Goal: Information Seeking & Learning: Learn about a topic

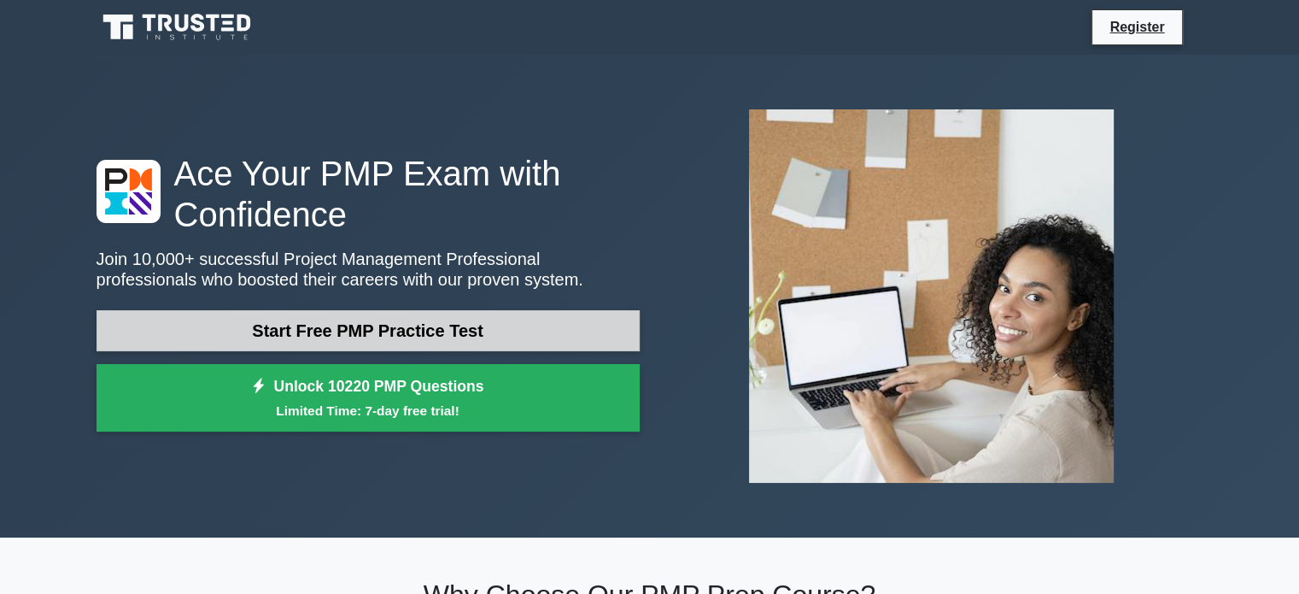
click at [342, 316] on link "Start Free PMP Practice Test" at bounding box center [368, 330] width 543 height 41
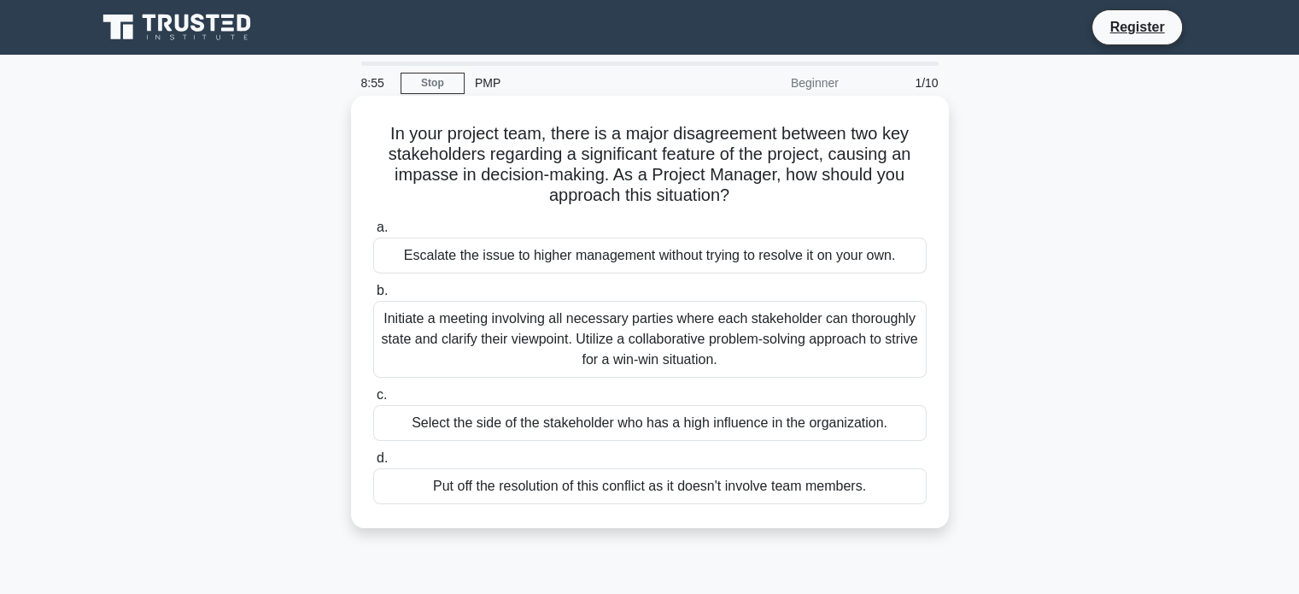
click at [799, 354] on div "Initiate a meeting involving all necessary parties where each stakeholder can t…" at bounding box center [649, 339] width 553 height 77
click at [373, 296] on input "b. Initiate a meeting involving all necessary parties where each stakeholder ca…" at bounding box center [373, 290] width 0 height 11
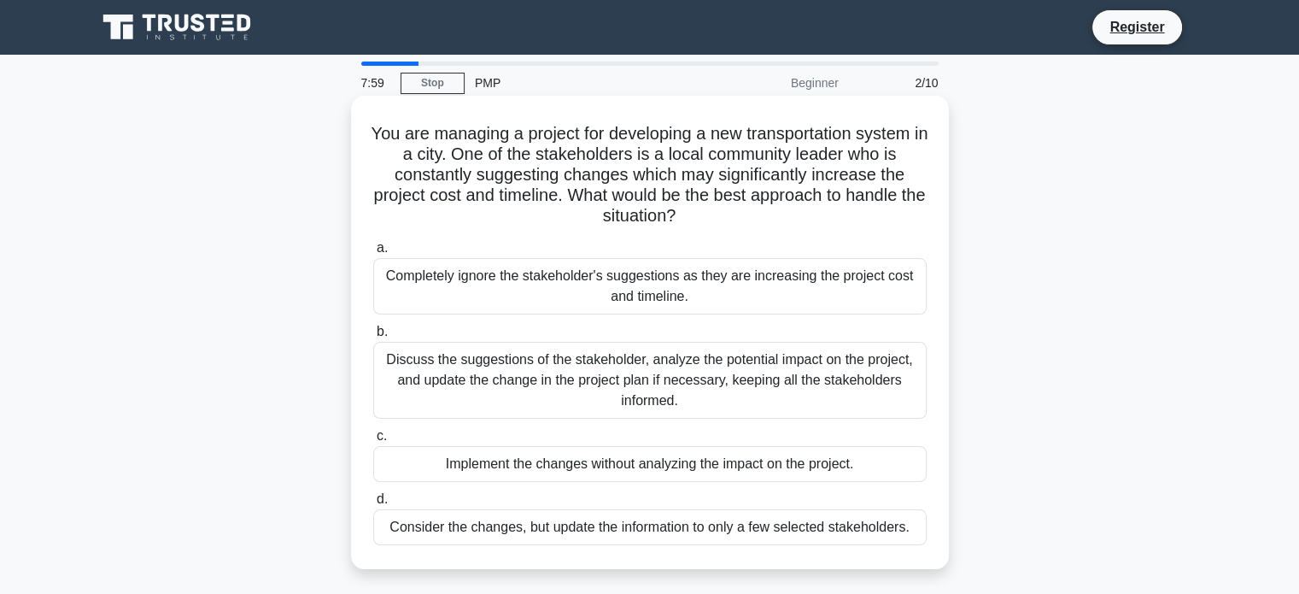
click at [823, 272] on div "Completely ignore the stakeholder's suggestions as they are increasing the proj…" at bounding box center [649, 286] width 553 height 56
click at [373, 254] on input "a. Completely ignore the stakeholder's suggestions as they are increasing the p…" at bounding box center [373, 248] width 0 height 11
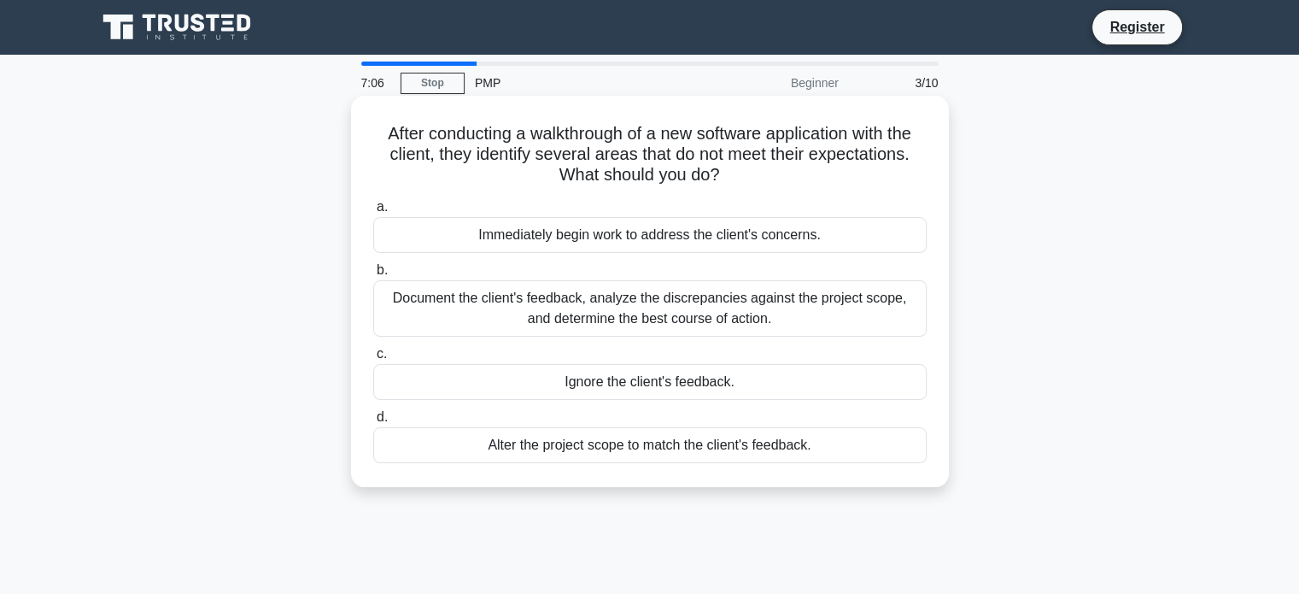
click at [705, 312] on div "Document the client's feedback, analyze the discrepancies against the project s…" at bounding box center [649, 308] width 553 height 56
click at [373, 276] on input "b. Document the client's feedback, analyze the discrepancies against the projec…" at bounding box center [373, 270] width 0 height 11
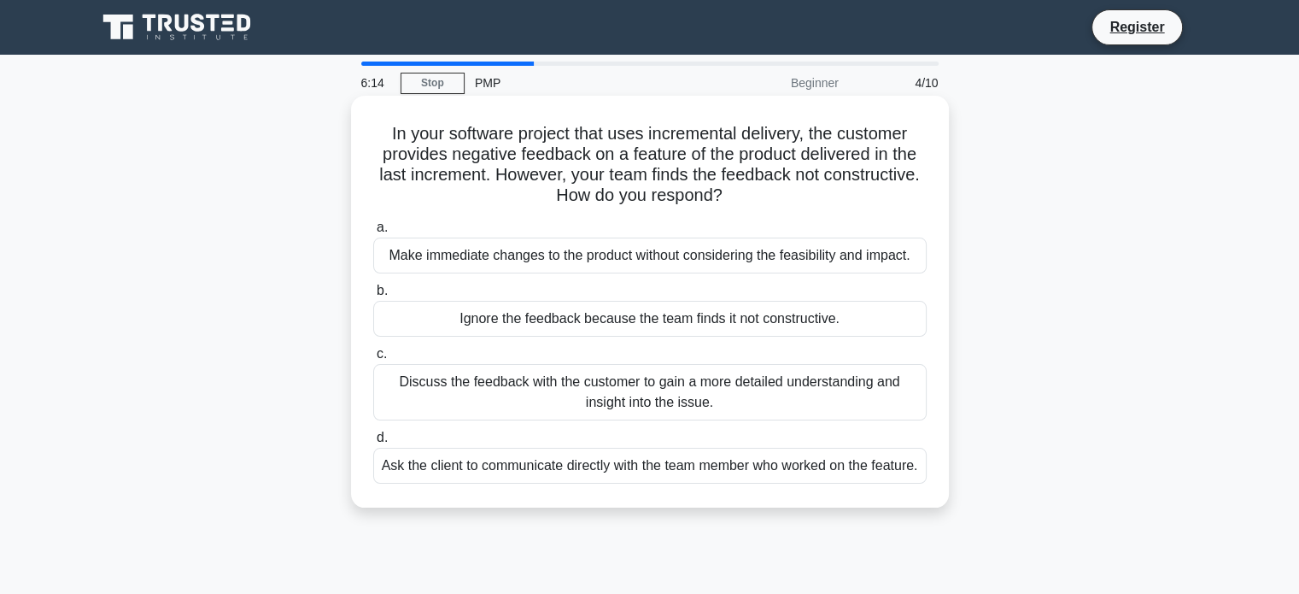
click at [809, 483] on div "Ask the client to communicate directly with the team member who worked on the f…" at bounding box center [649, 465] width 553 height 36
click at [373, 443] on input "d. Ask the client to communicate directly with the team member who worked on th…" at bounding box center [373, 437] width 0 height 11
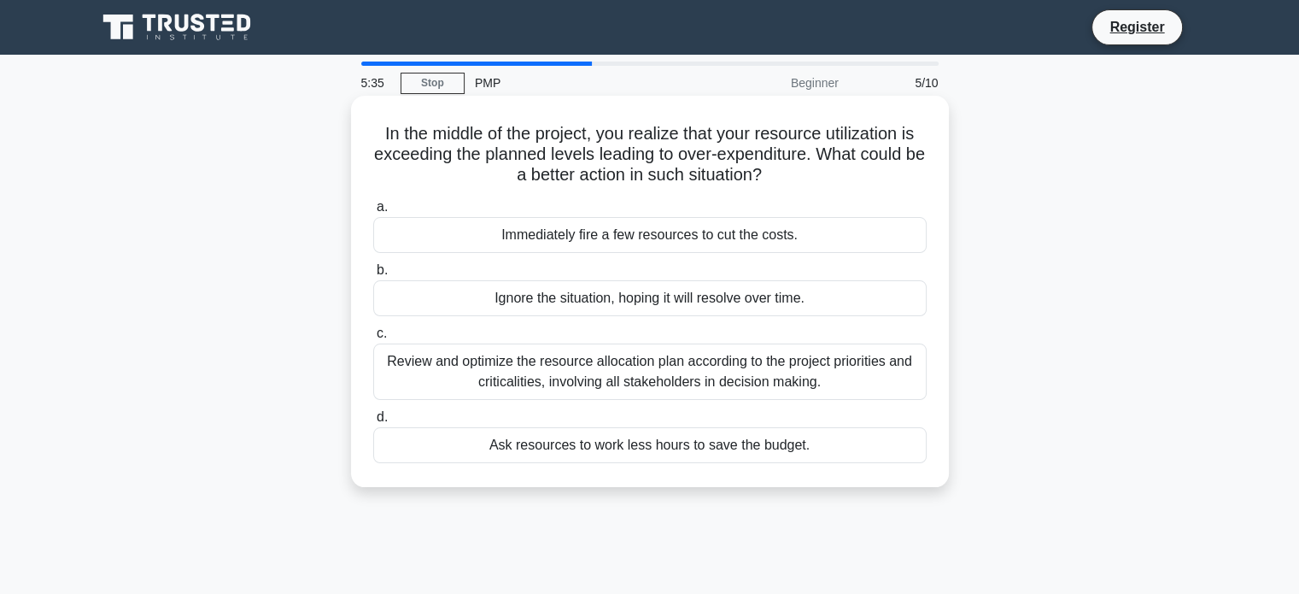
click at [832, 367] on div "Review and optimize the resource allocation plan according to the project prior…" at bounding box center [649, 371] width 553 height 56
click at [373, 339] on input "c. Review and optimize the resource allocation plan according to the project pr…" at bounding box center [373, 333] width 0 height 11
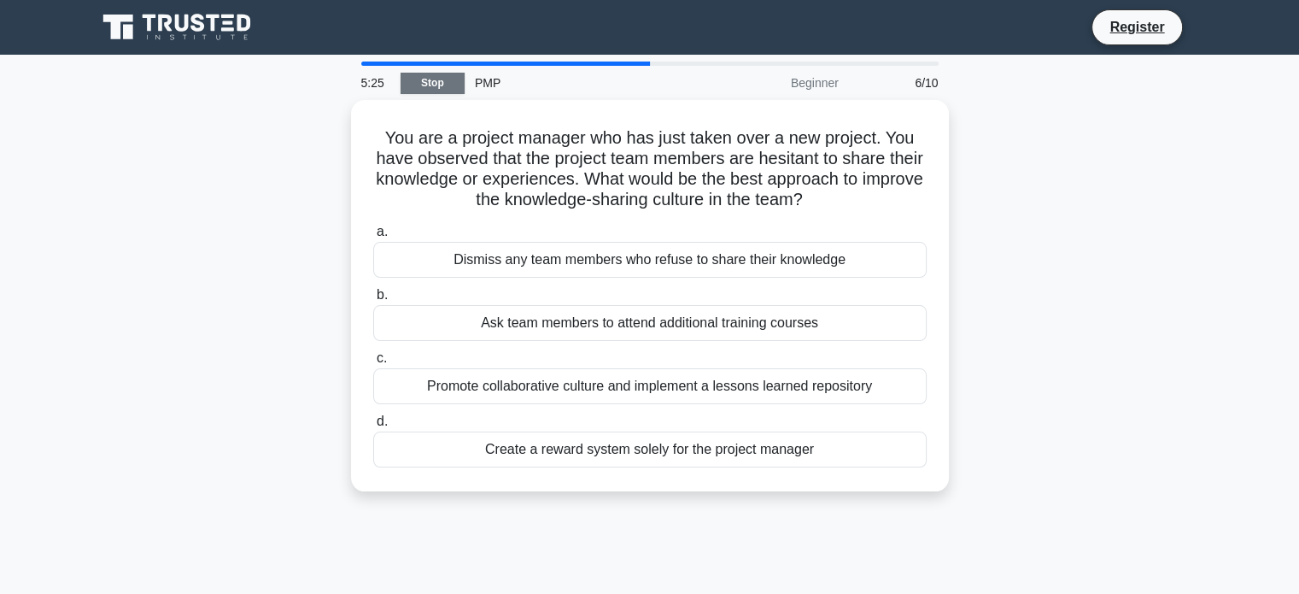
click at [417, 79] on link "Stop" at bounding box center [433, 83] width 64 height 21
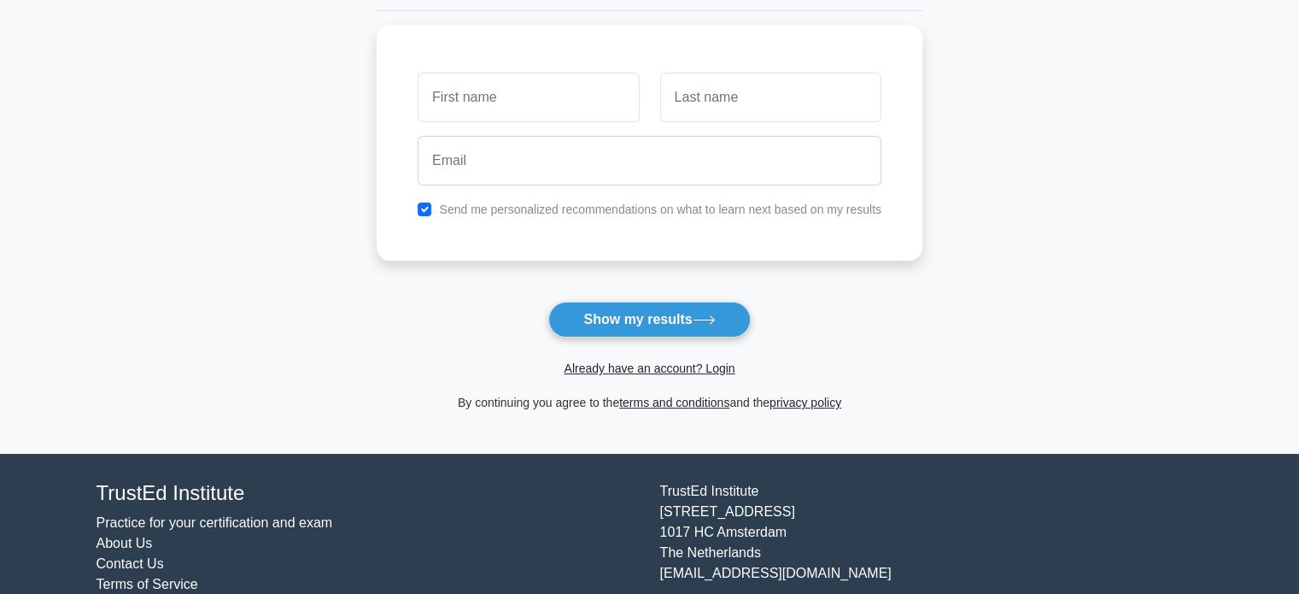
scroll to position [178, 0]
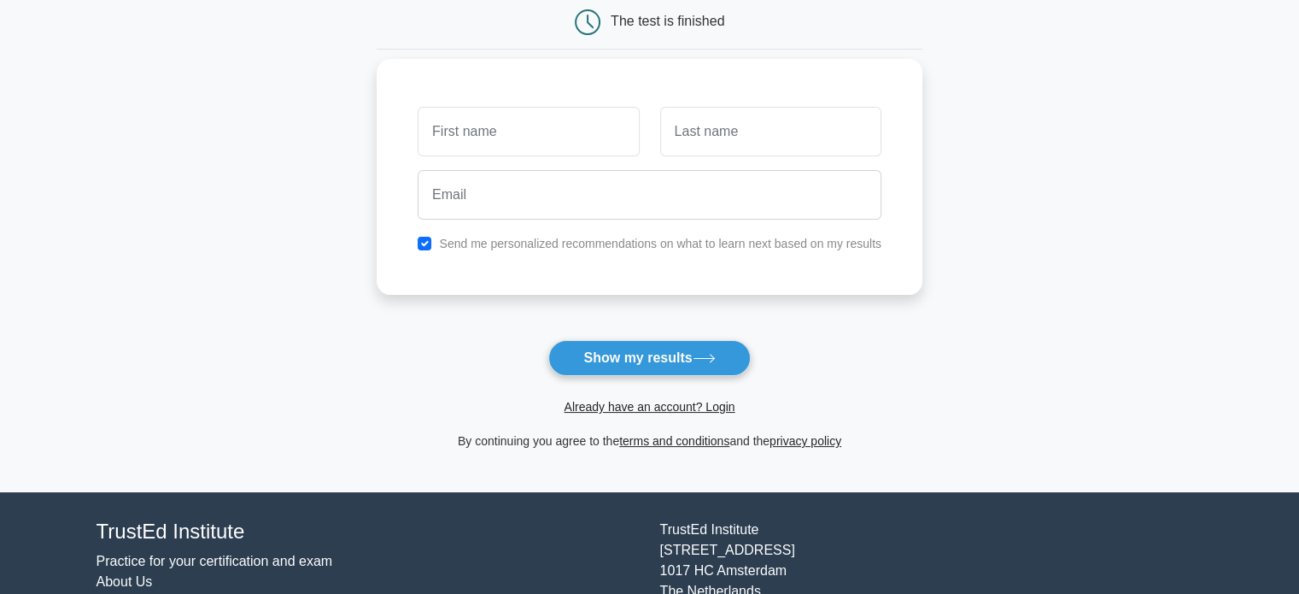
click at [500, 132] on input "text" at bounding box center [528, 132] width 221 height 50
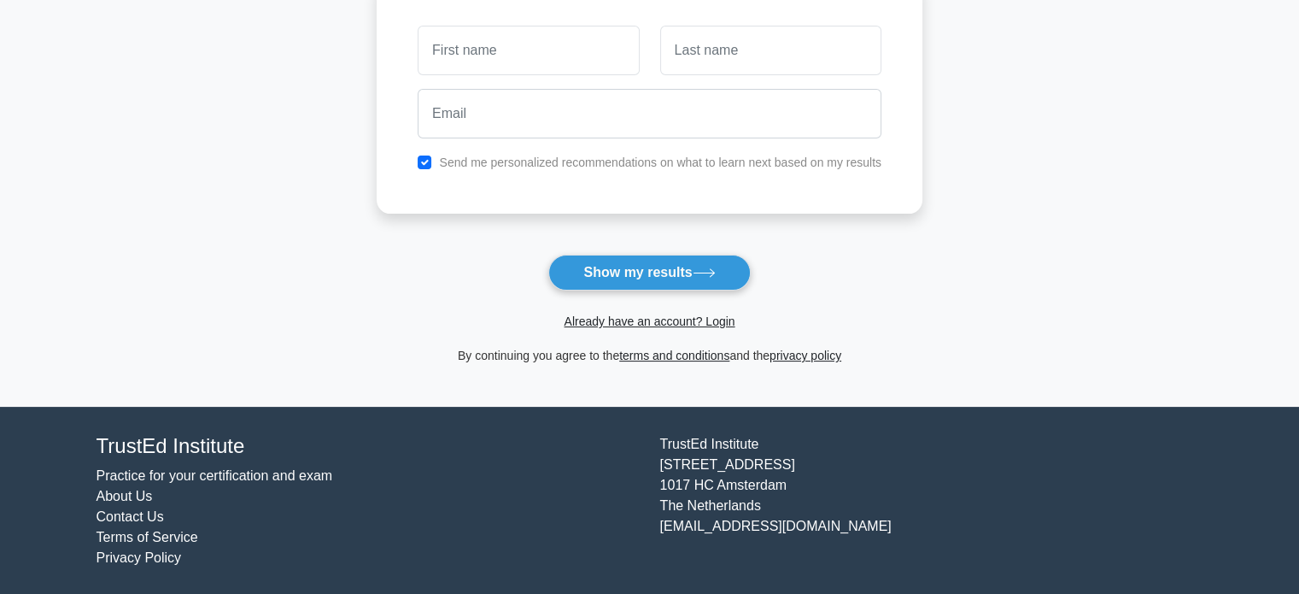
scroll to position [0, 0]
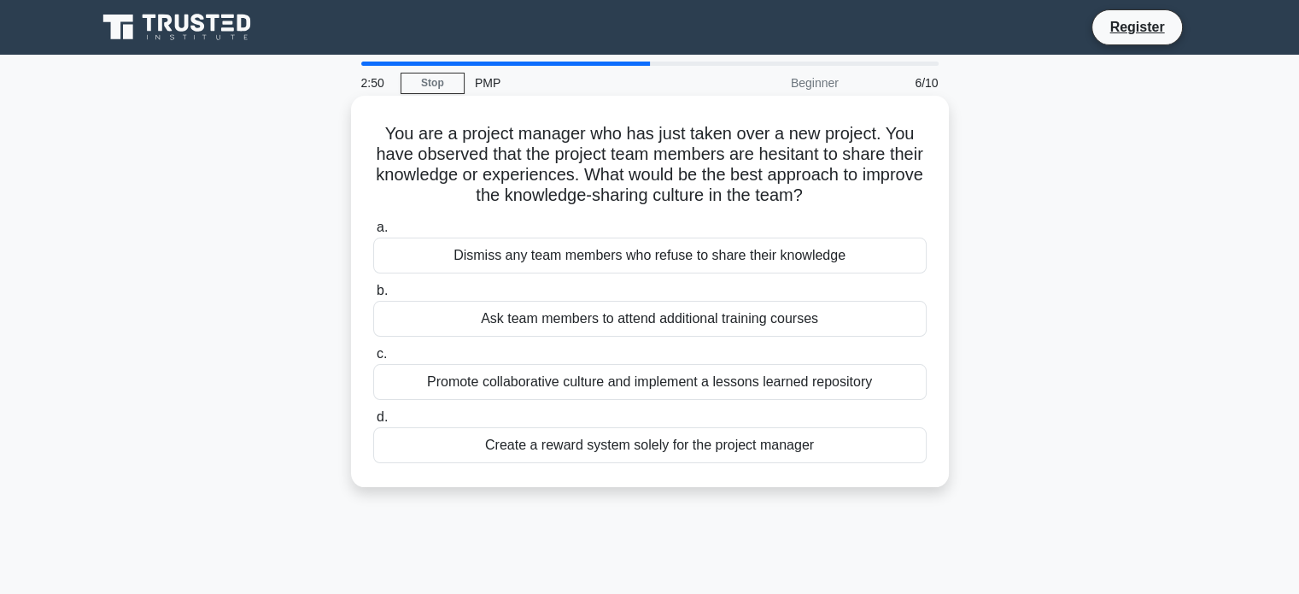
click at [693, 378] on div "Promote collaborative culture and implement a lessons learned repository" at bounding box center [649, 382] width 553 height 36
click at [373, 360] on input "c. Promote collaborative culture and implement a lessons learned repository" at bounding box center [373, 353] width 0 height 11
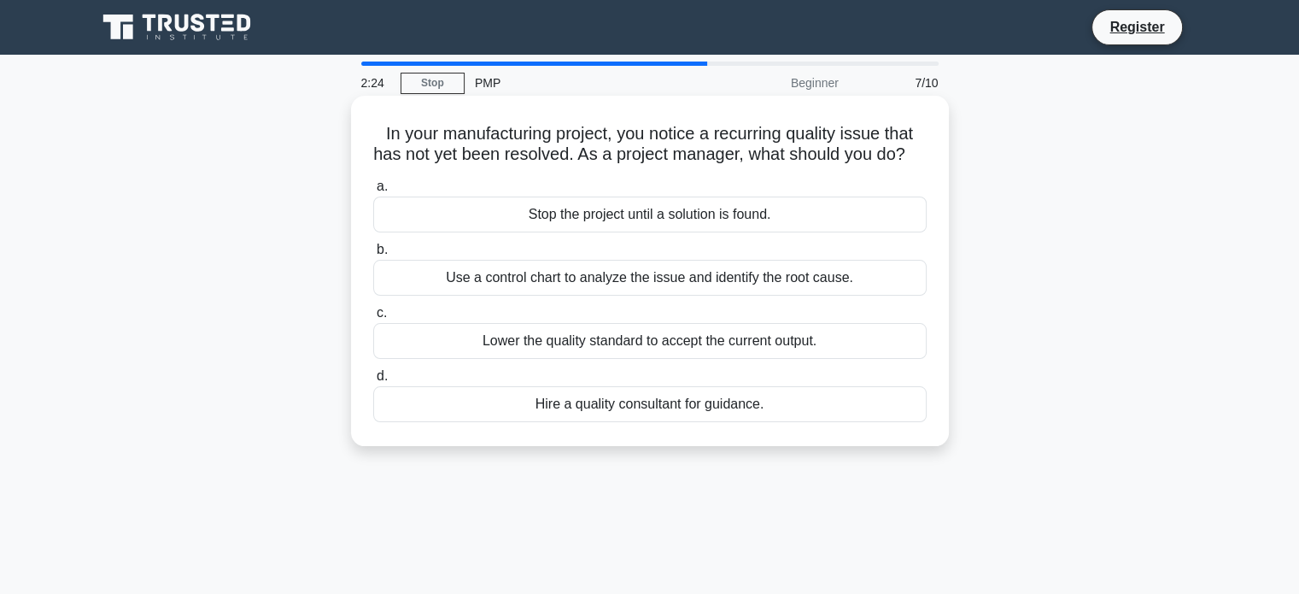
click at [762, 359] on div "Lower the quality standard to accept the current output." at bounding box center [649, 341] width 553 height 36
click at [373, 319] on input "c. Lower the quality standard to accept the current output." at bounding box center [373, 312] width 0 height 11
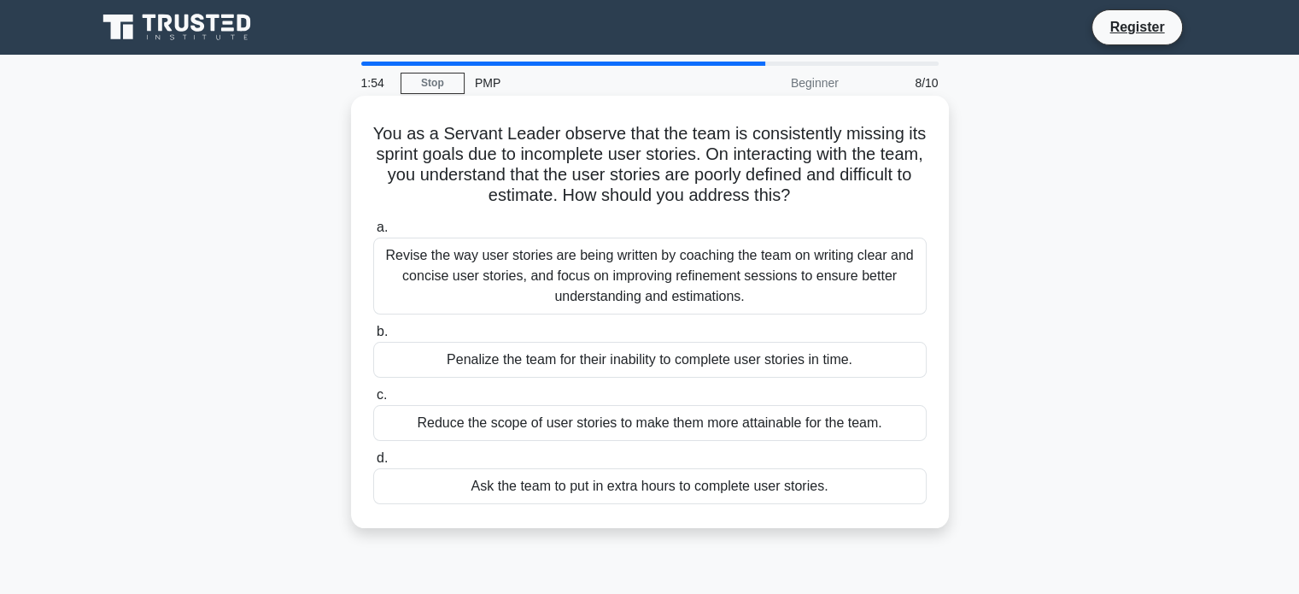
click at [755, 371] on div "Penalize the team for their inability to complete user stories in time." at bounding box center [649, 360] width 553 height 36
click at [373, 337] on input "b. Penalize the team for their inability to complete user stories in time." at bounding box center [373, 331] width 0 height 11
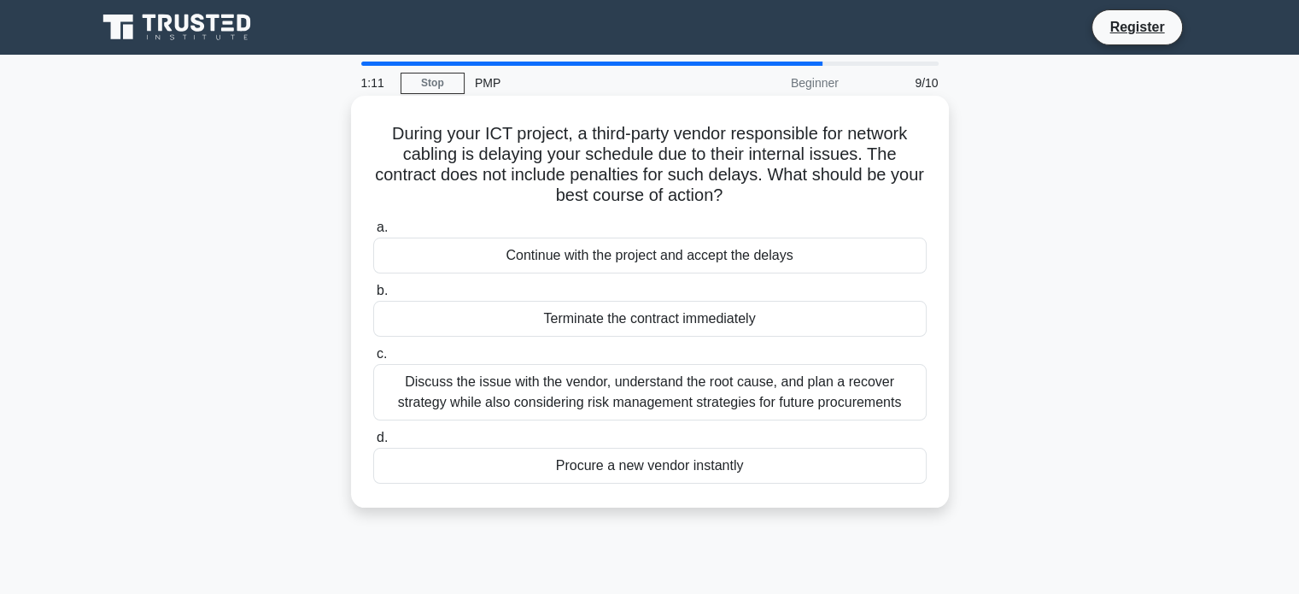
click at [709, 322] on div "Terminate the contract immediately" at bounding box center [649, 319] width 553 height 36
click at [373, 296] on input "b. Terminate the contract immediately" at bounding box center [373, 290] width 0 height 11
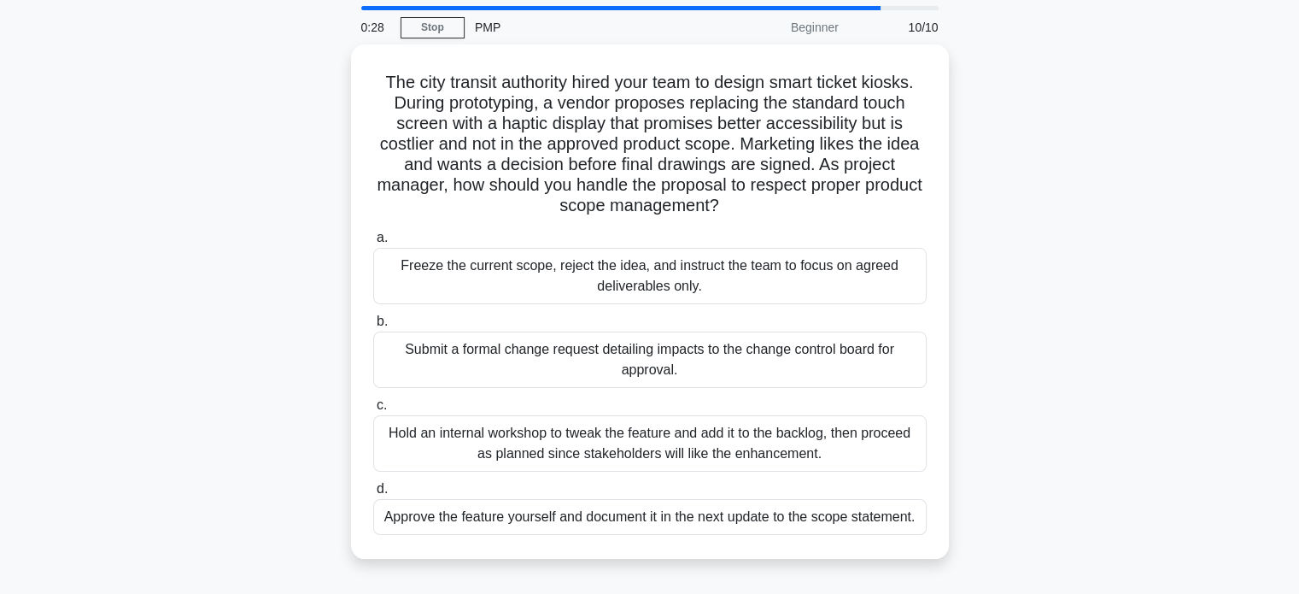
scroll to position [85, 0]
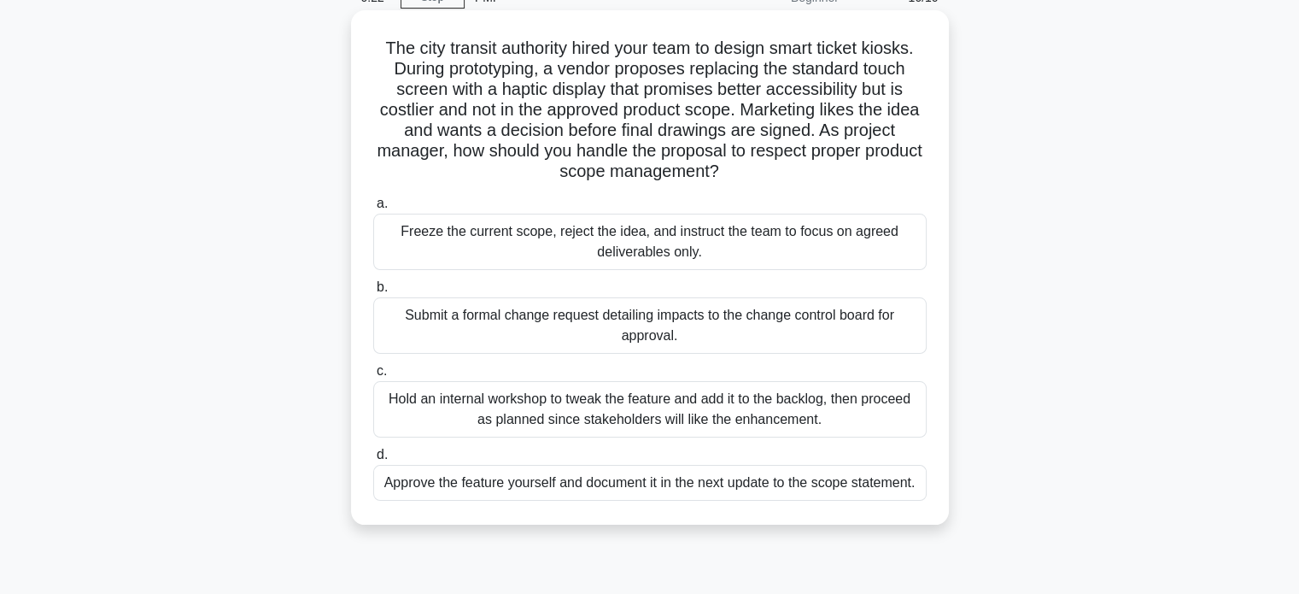
click at [722, 326] on div "Submit a formal change request detailing impacts to the change control board fo…" at bounding box center [649, 325] width 553 height 56
click at [373, 293] on input "b. Submit a formal change request detailing impacts to the change control board…" at bounding box center [373, 287] width 0 height 11
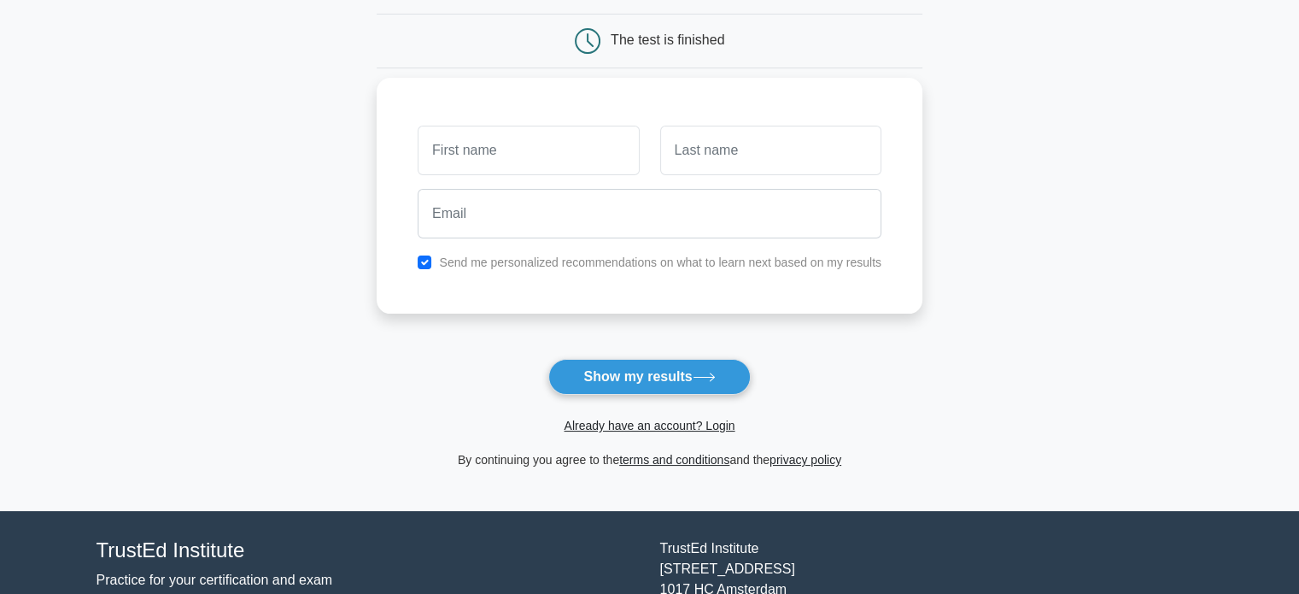
scroll to position [85, 0]
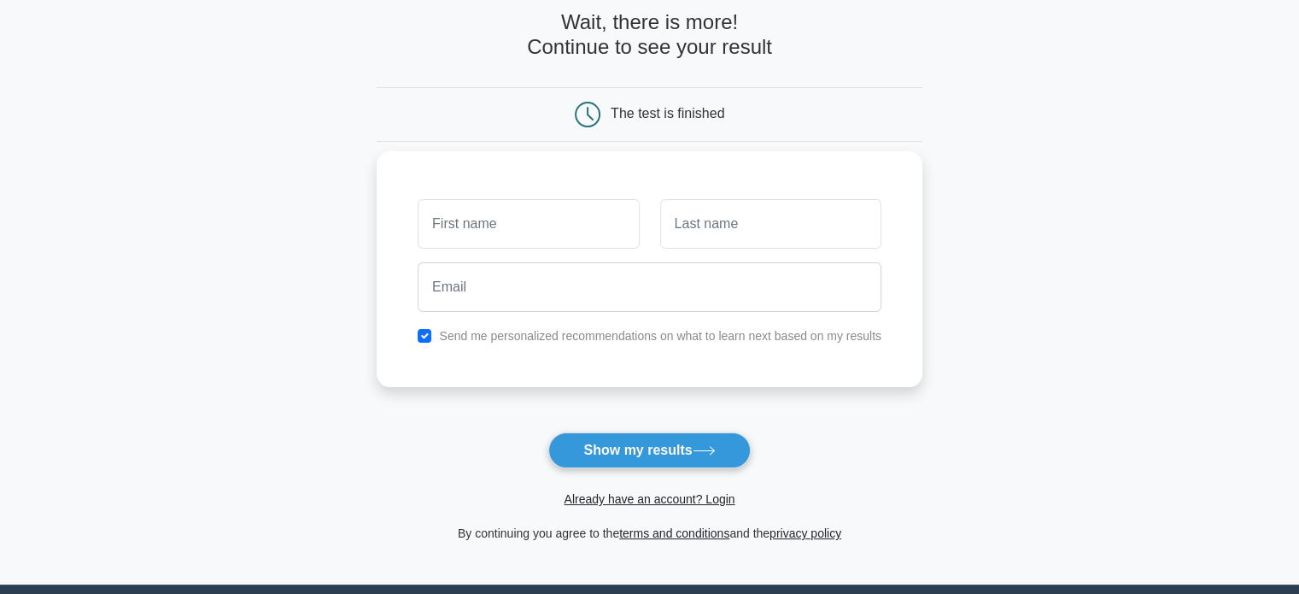
click at [506, 213] on input "text" at bounding box center [528, 224] width 221 height 50
type input "[PERSON_NAME]"
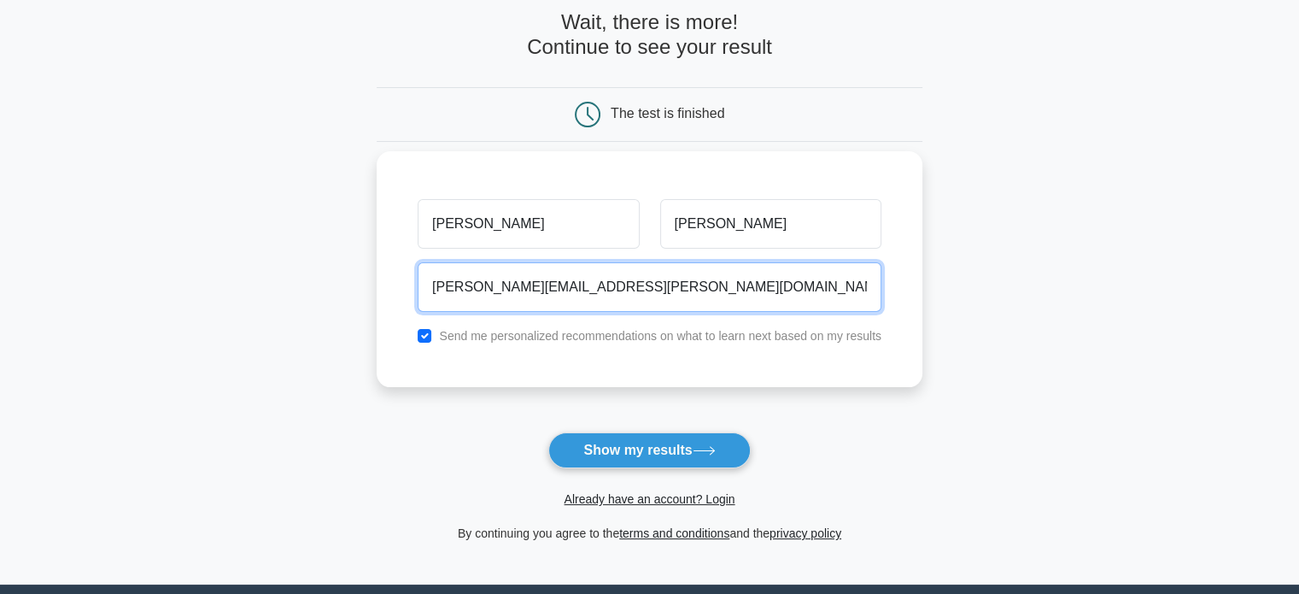
type input "[PERSON_NAME][EMAIL_ADDRESS][PERSON_NAME][DOMAIN_NAME]"
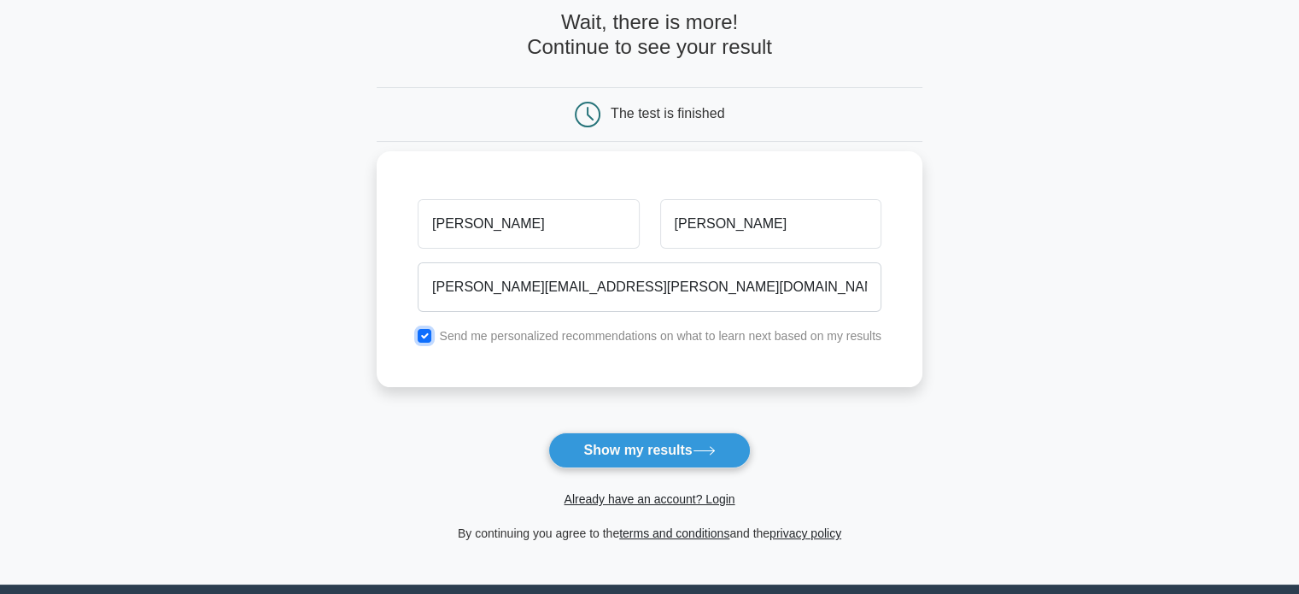
click at [430, 331] on input "checkbox" at bounding box center [425, 336] width 14 height 14
checkbox input "false"
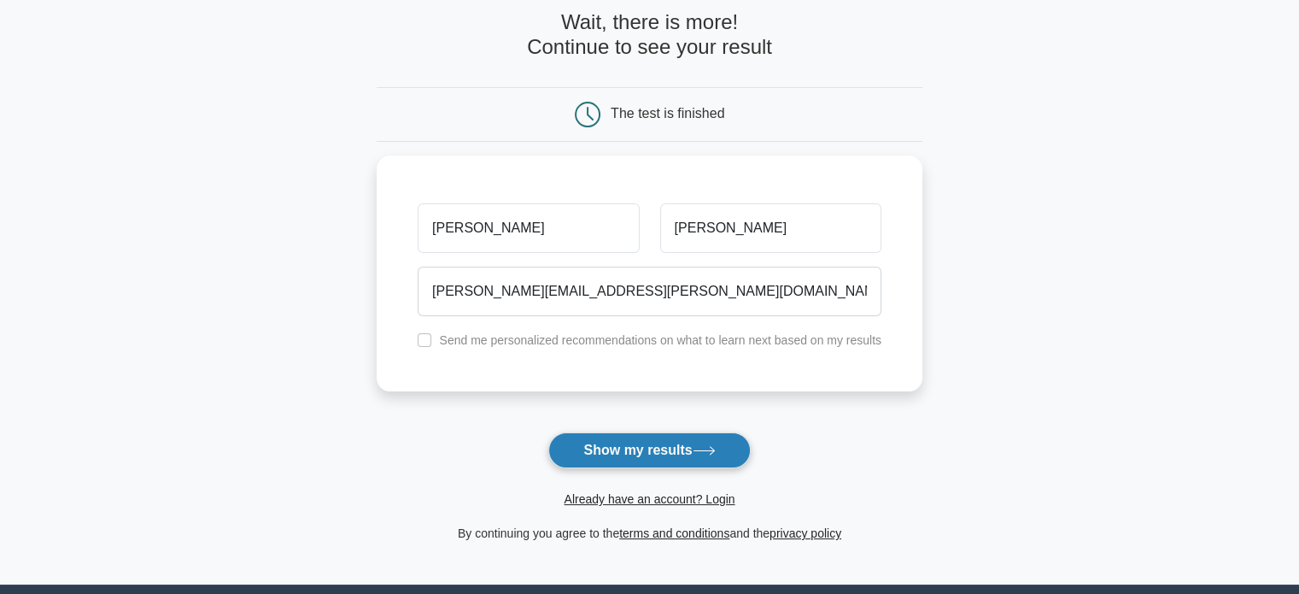
click at [694, 443] on button "Show my results" at bounding box center [649, 450] width 202 height 36
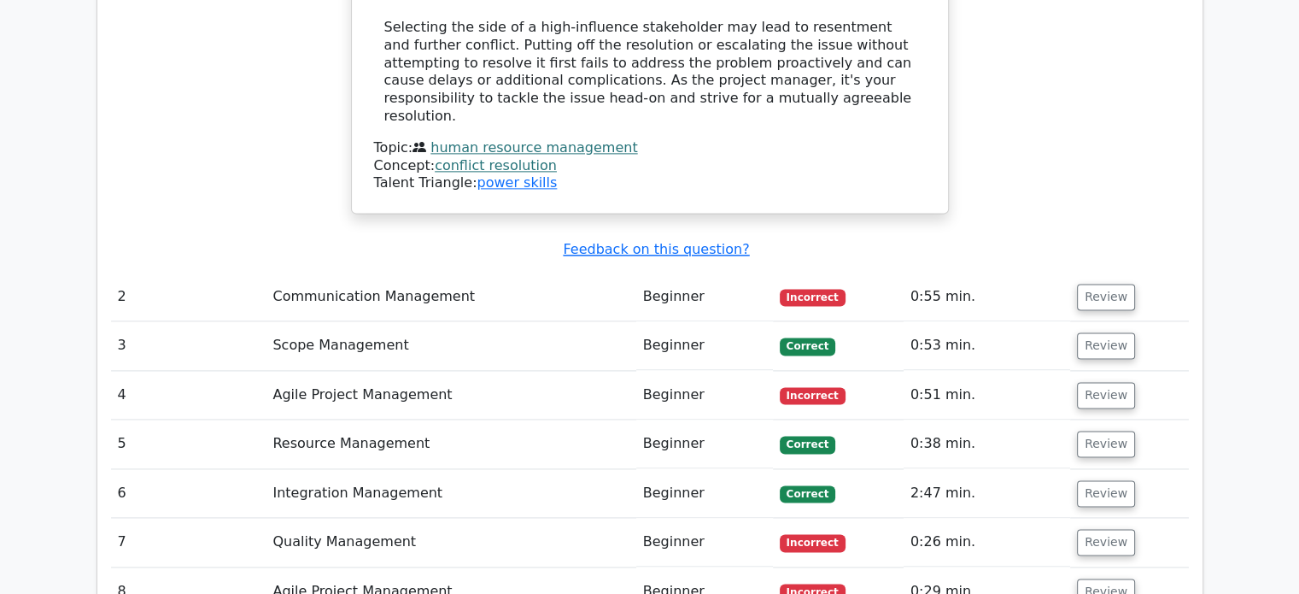
scroll to position [2306, 0]
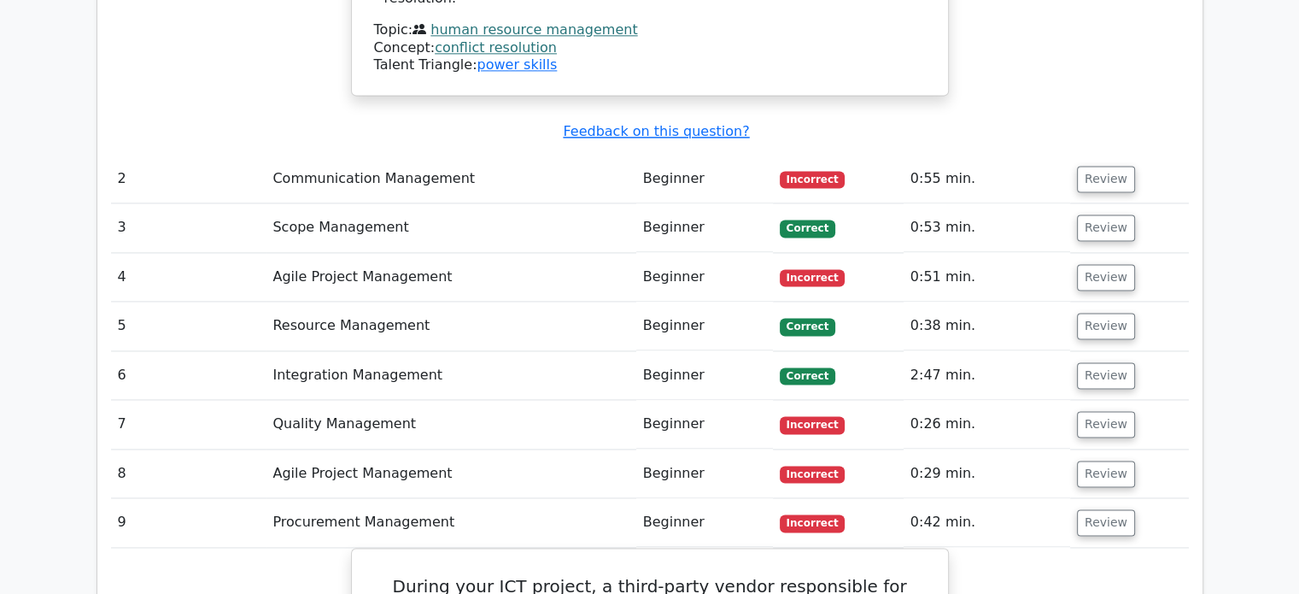
scroll to position [2391, 0]
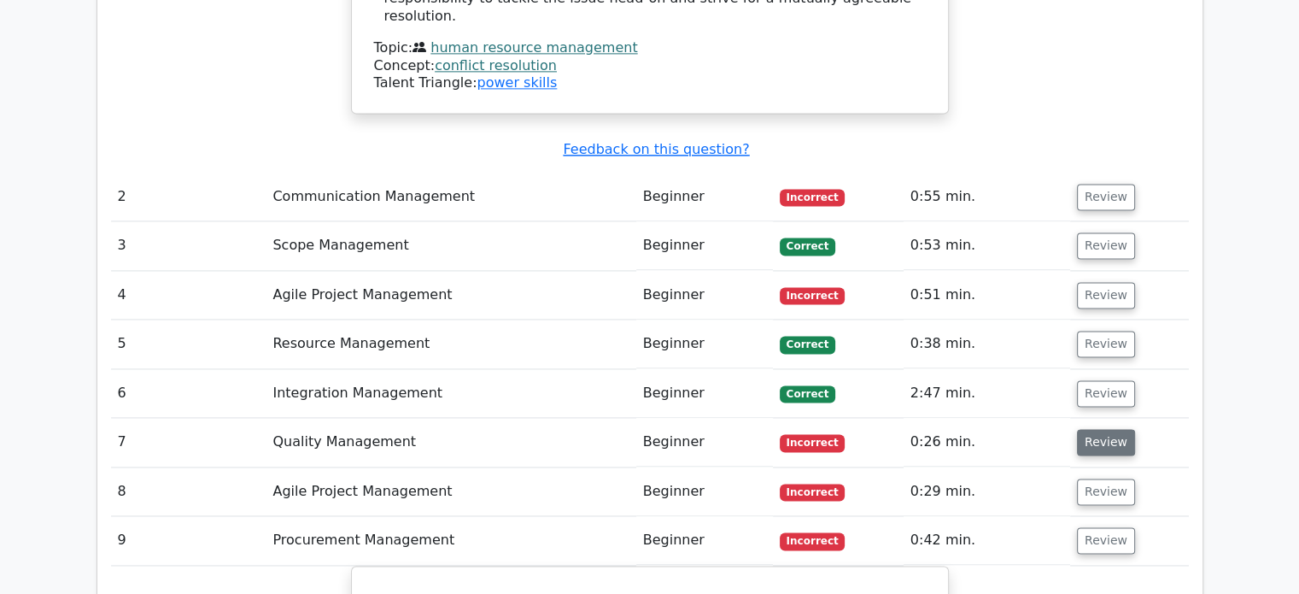
click at [1091, 429] on button "Review" at bounding box center [1106, 442] width 58 height 26
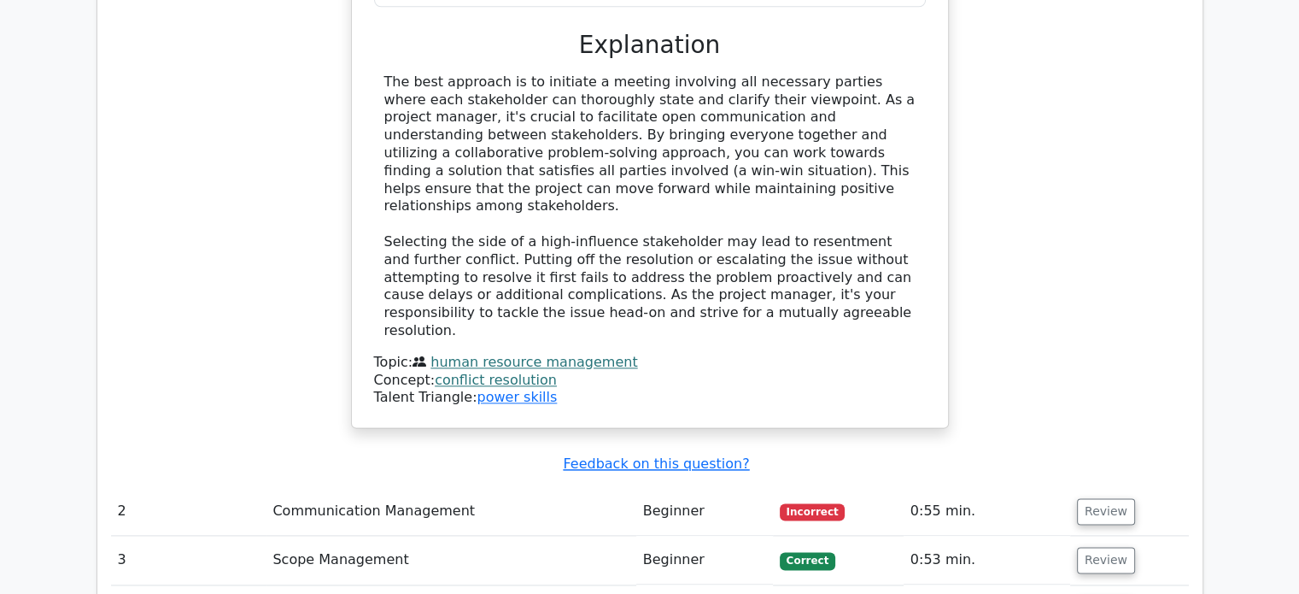
scroll to position [2050, 0]
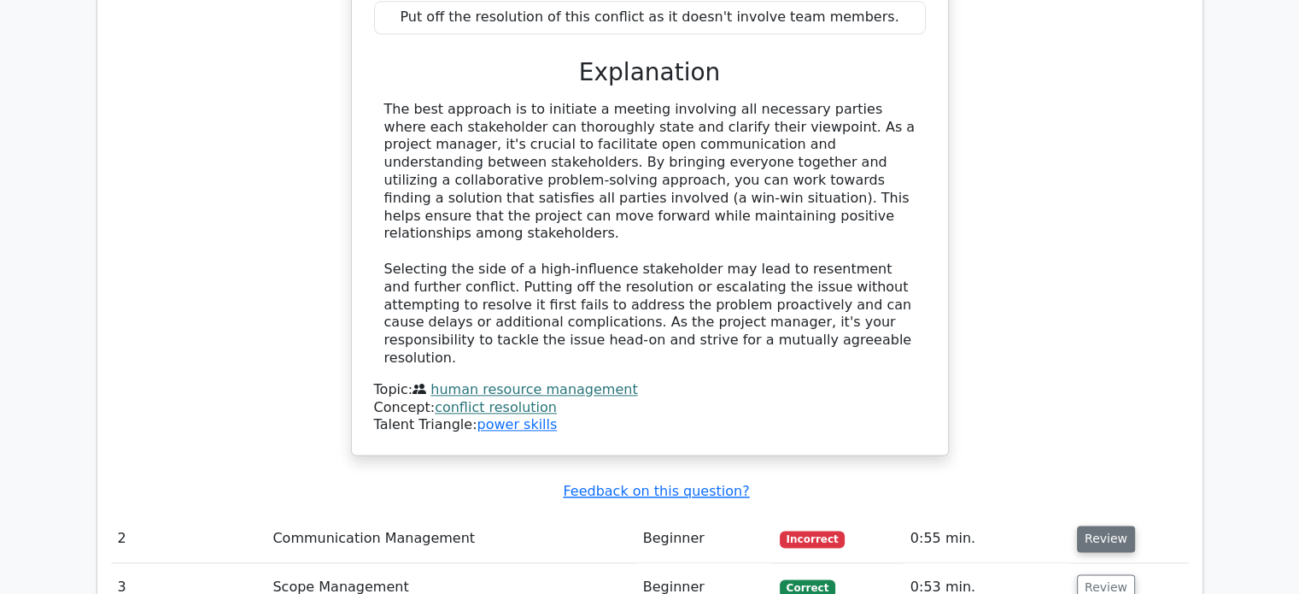
click at [1117, 525] on button "Review" at bounding box center [1106, 538] width 58 height 26
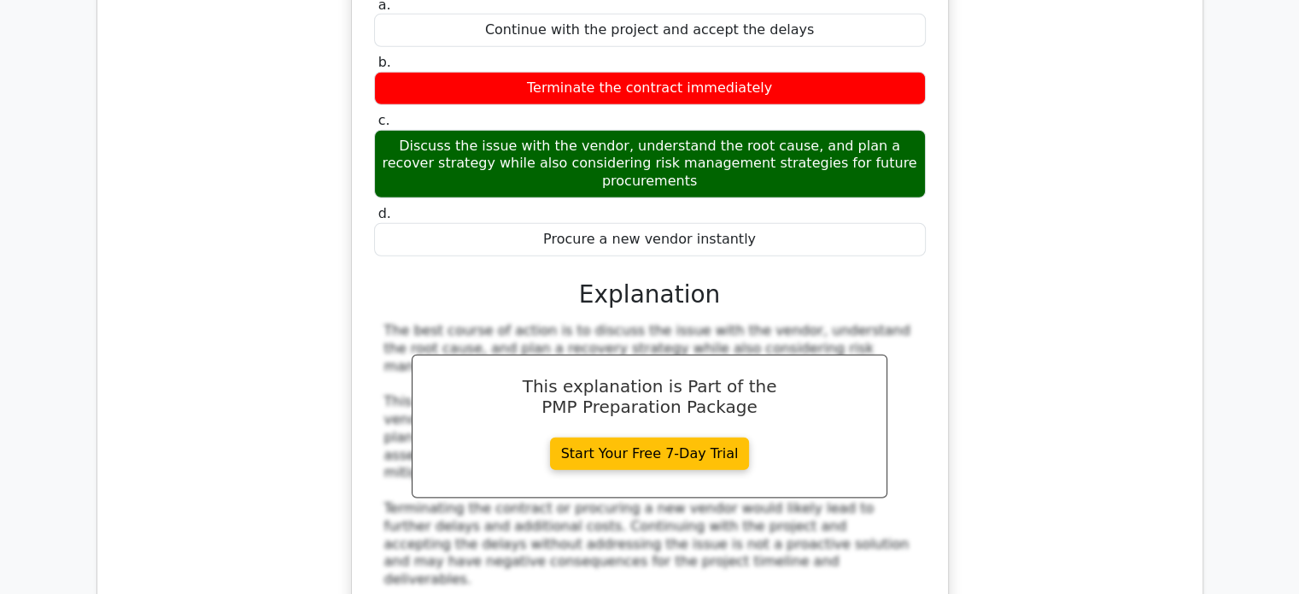
scroll to position [4868, 0]
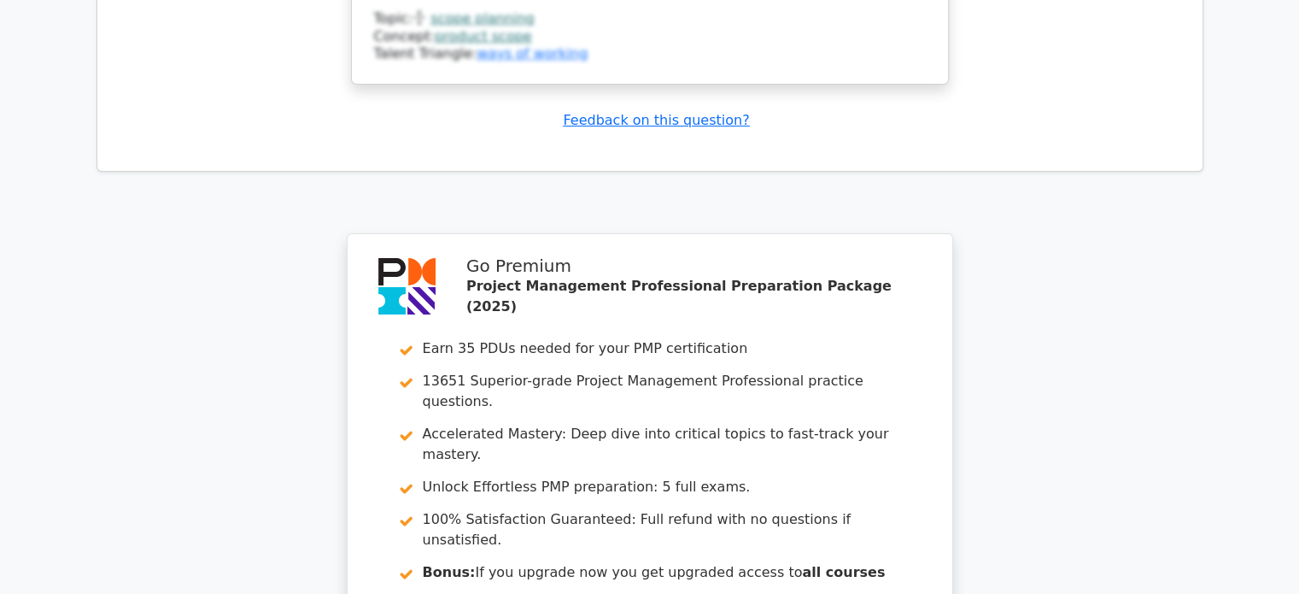
scroll to position [6429, 0]
